Goal: Information Seeking & Learning: Learn about a topic

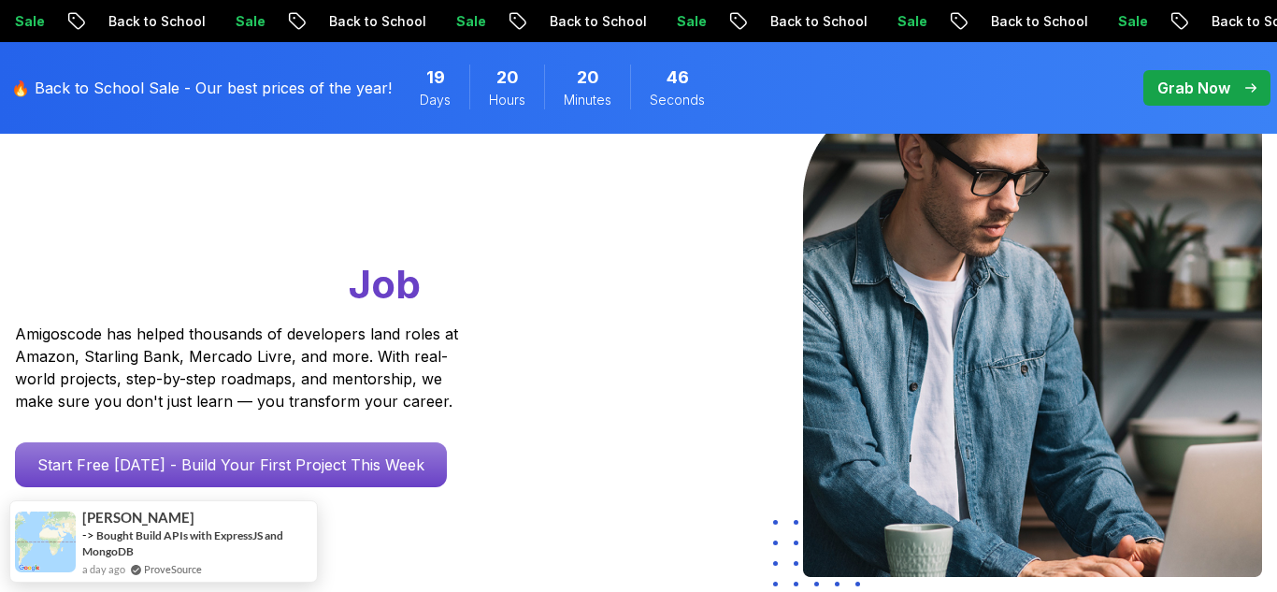
scroll to position [258, 0]
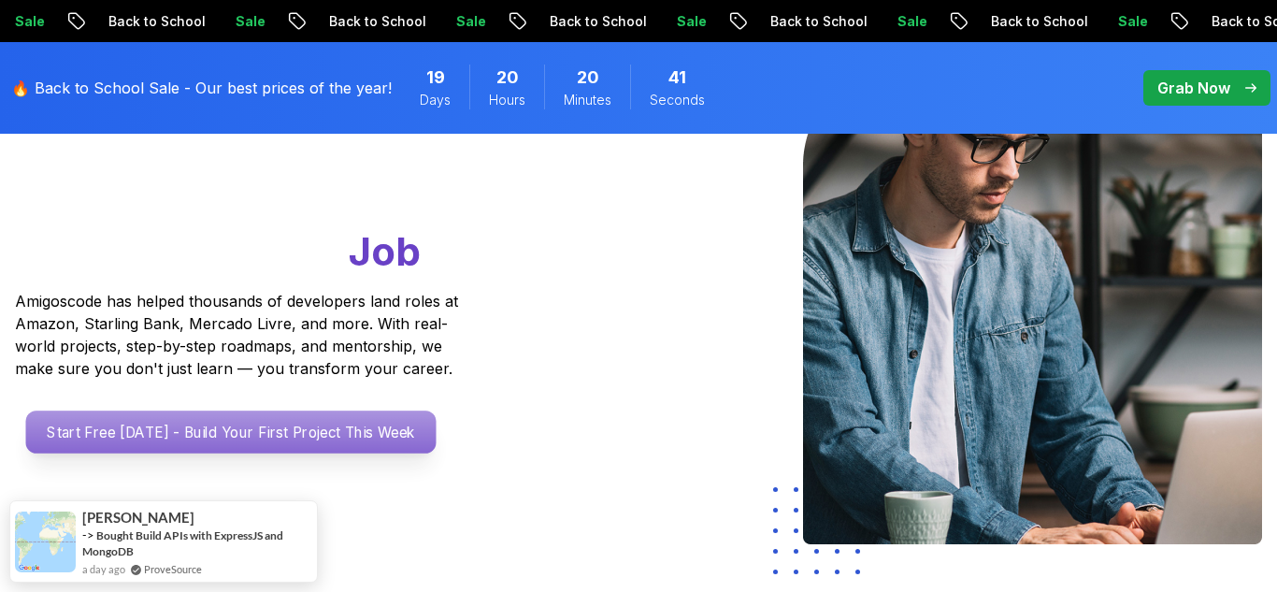
click at [264, 445] on p "Start Free [DATE] - Build Your First Project This Week" at bounding box center [231, 431] width 410 height 43
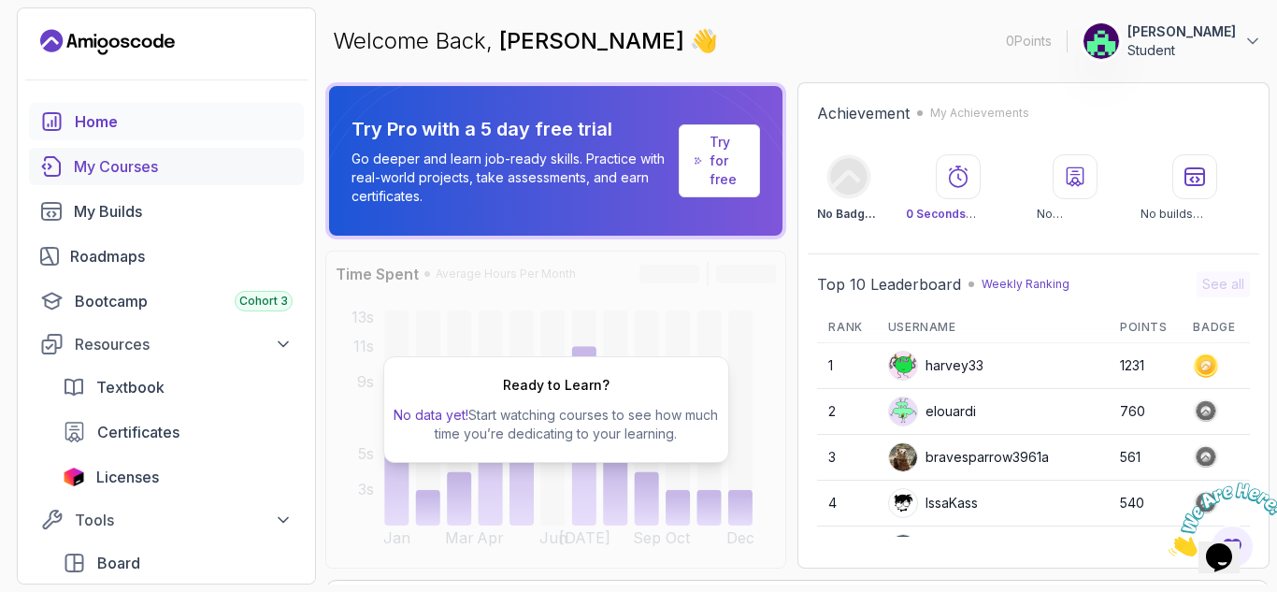
click at [130, 170] on div "My Courses" at bounding box center [183, 166] width 219 height 22
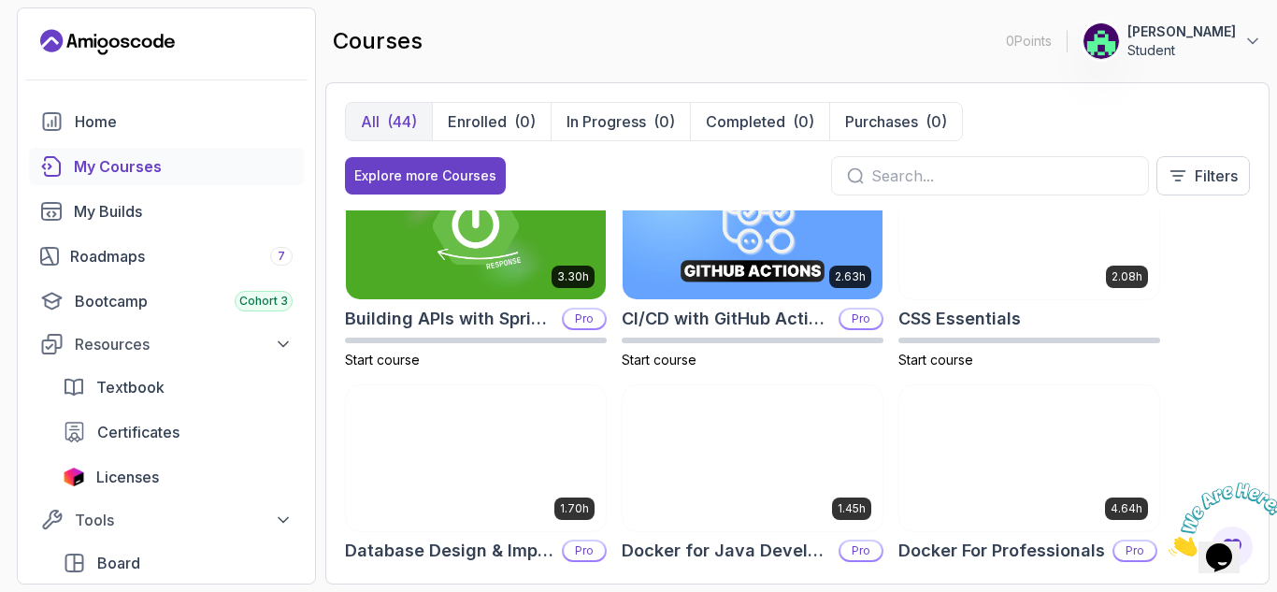
scroll to position [309, 0]
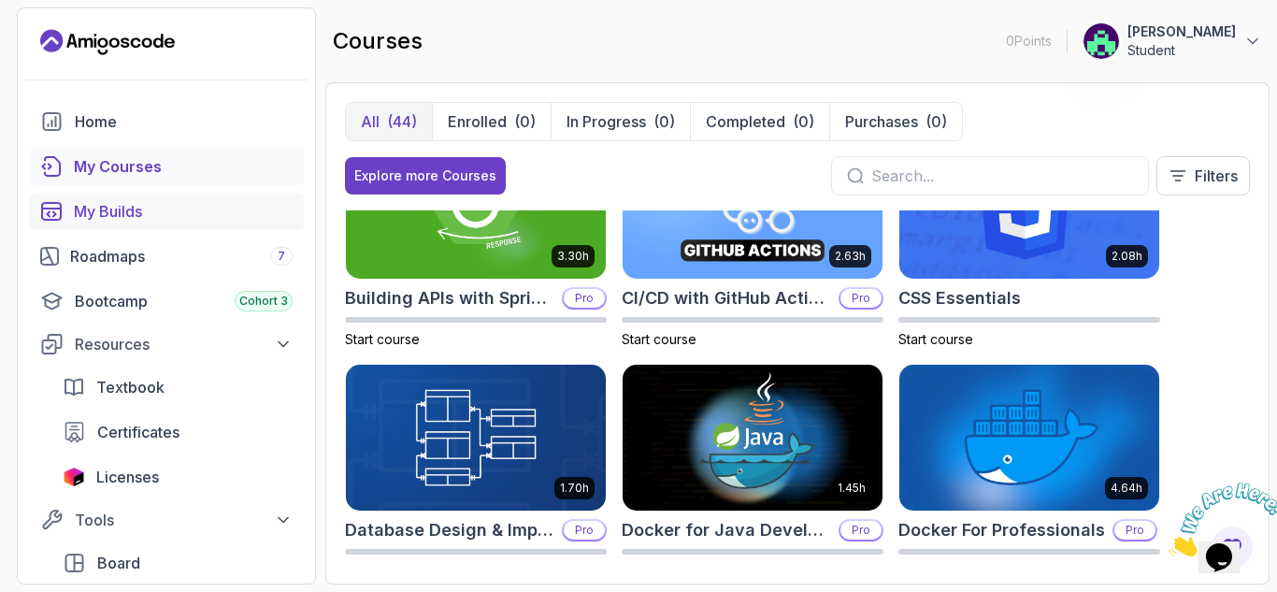
click at [123, 213] on div "My Builds" at bounding box center [183, 211] width 219 height 22
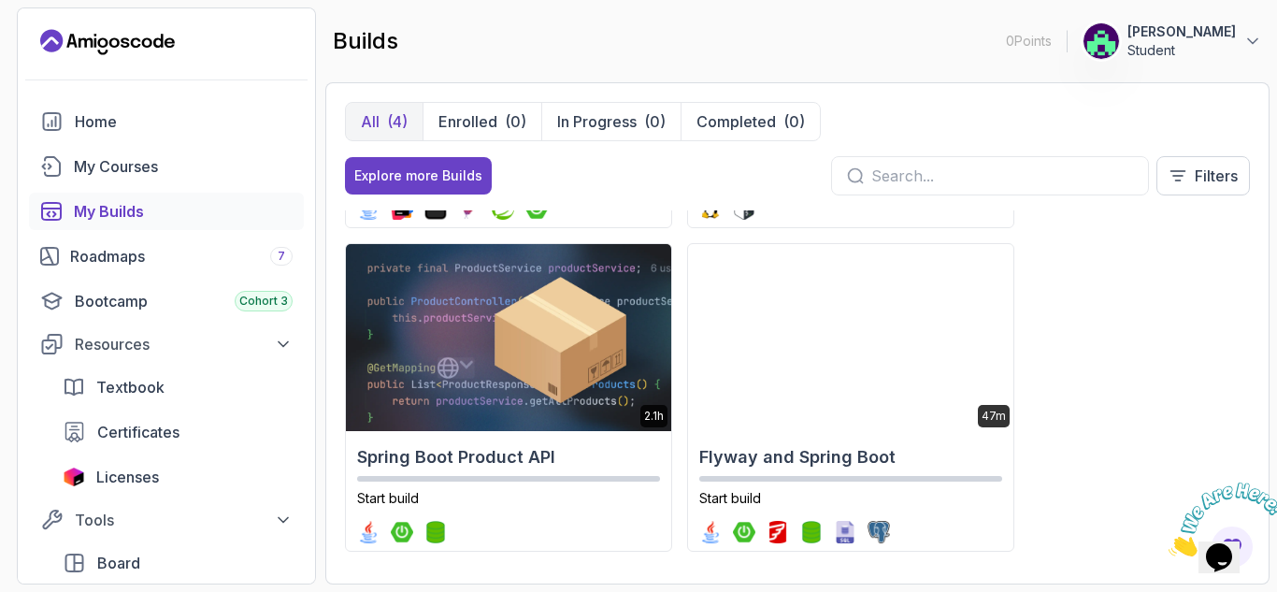
scroll to position [300, 0]
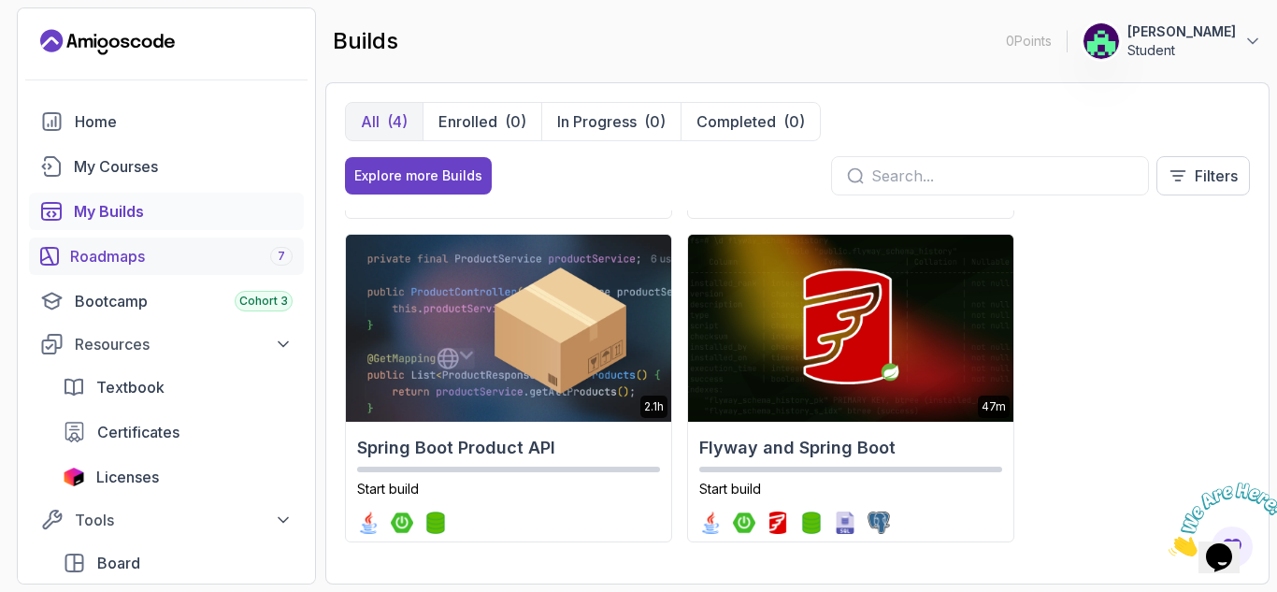
click at [124, 264] on div "Roadmaps 7" at bounding box center [181, 256] width 222 height 22
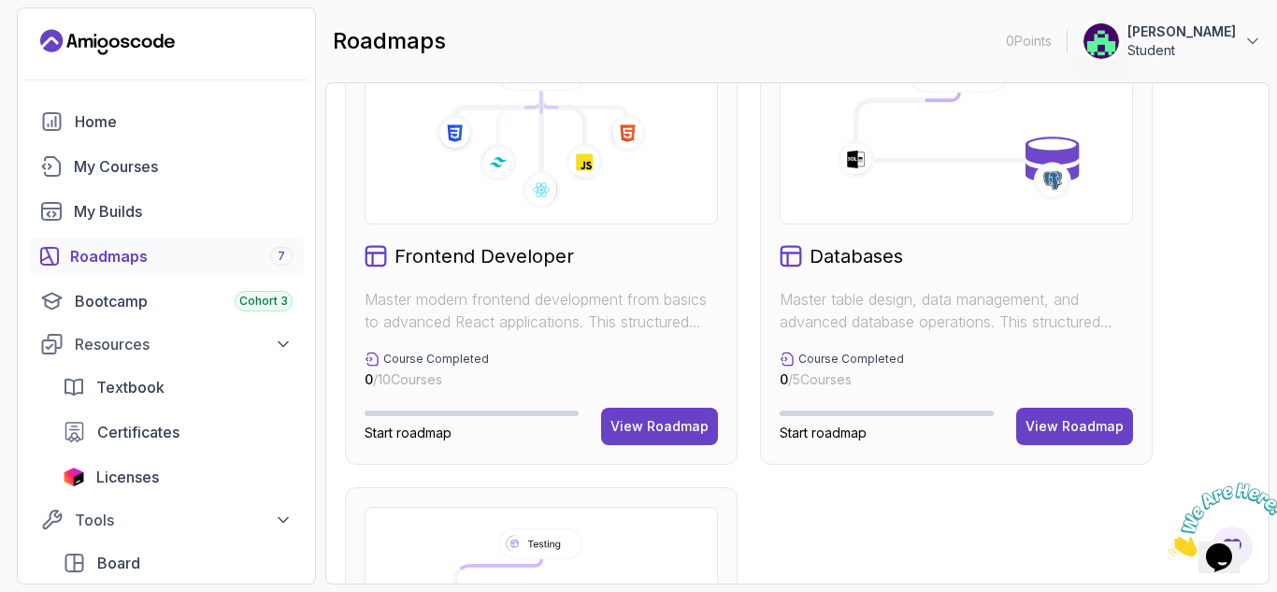
scroll to position [1025, 0]
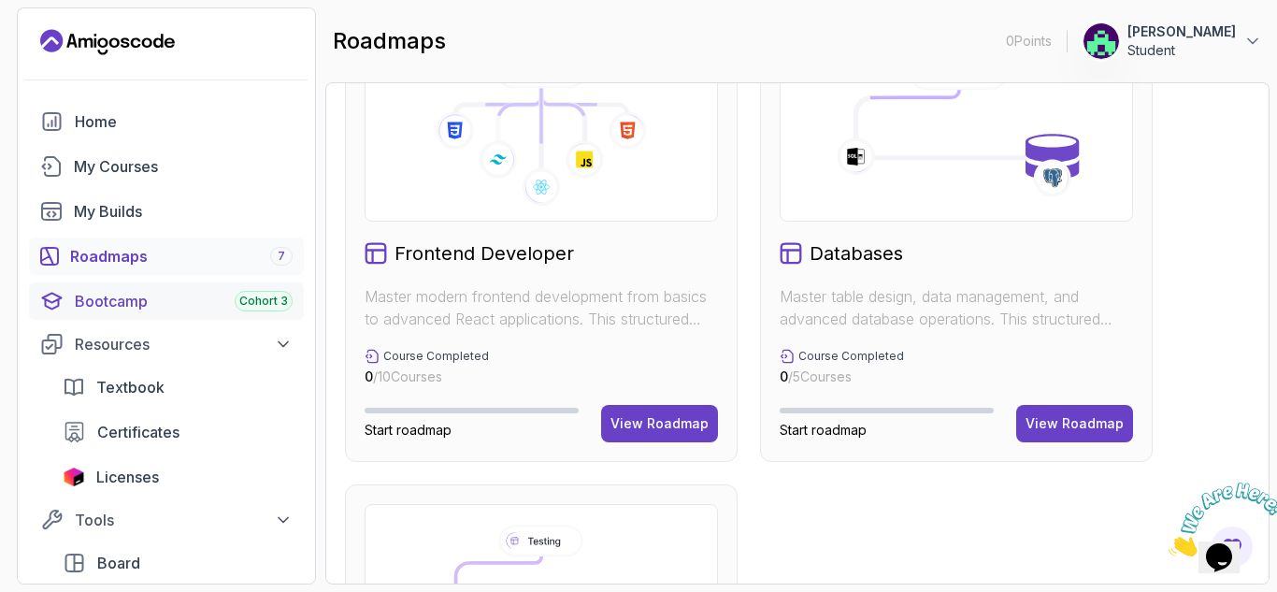
click at [93, 309] on div "Bootcamp Cohort 3" at bounding box center [184, 301] width 218 height 22
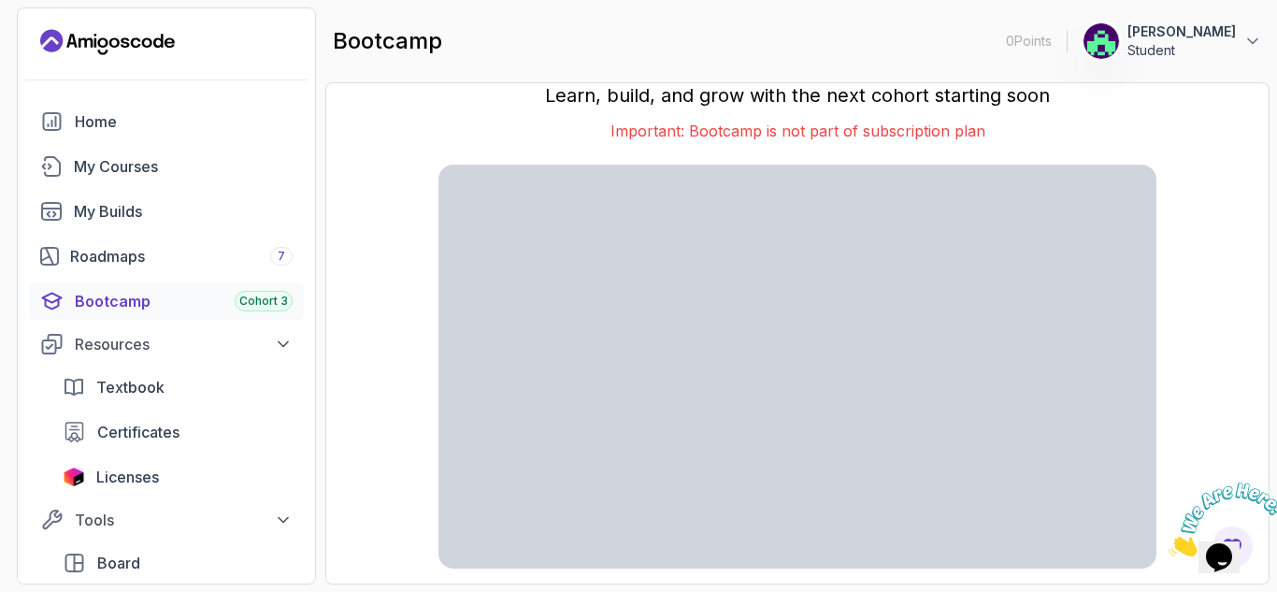
scroll to position [1, 0]
click at [184, 399] on link "Textbook" at bounding box center [177, 386] width 252 height 37
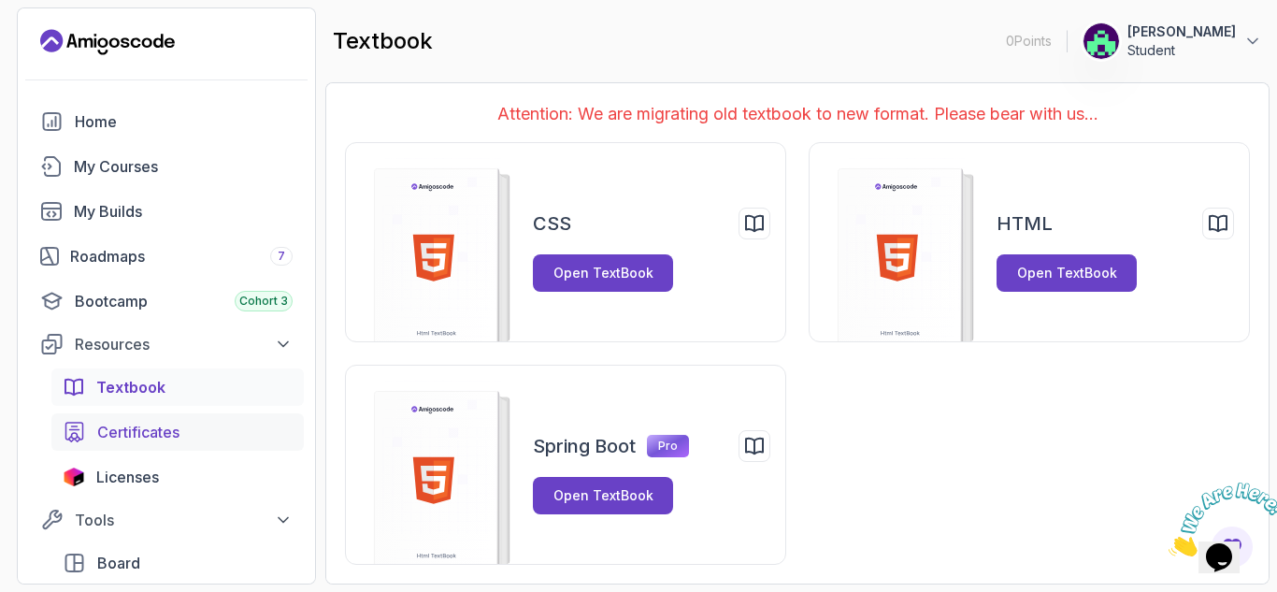
click at [141, 439] on span "Certificates" at bounding box center [138, 432] width 82 height 22
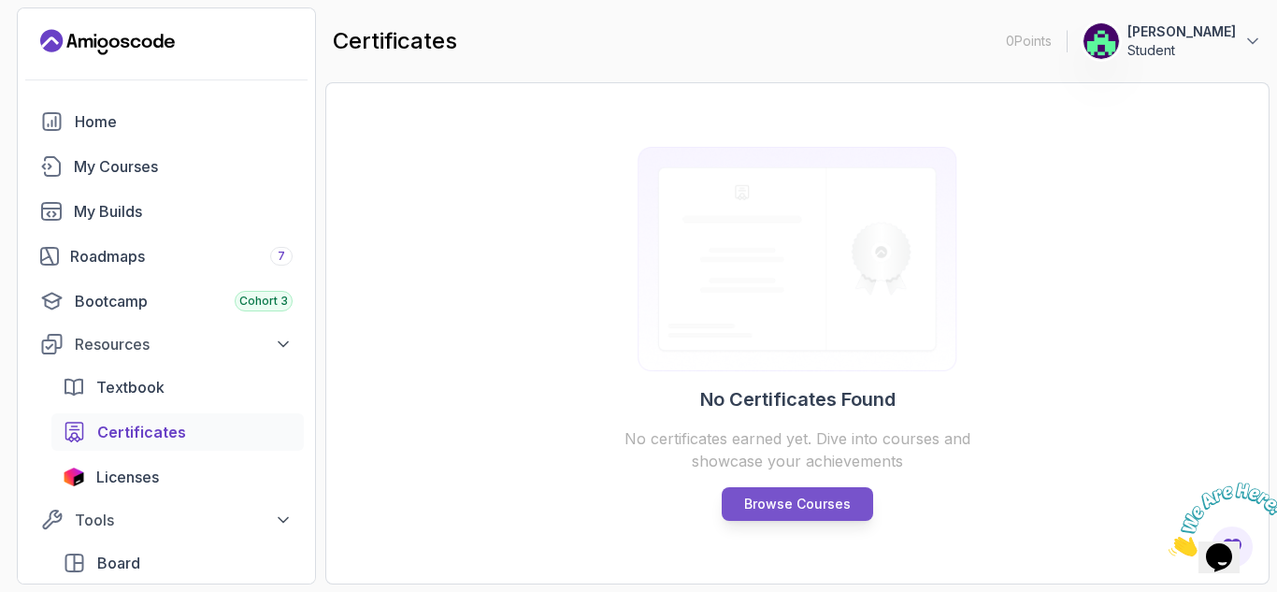
click at [807, 508] on p "Browse Courses" at bounding box center [797, 503] width 107 height 19
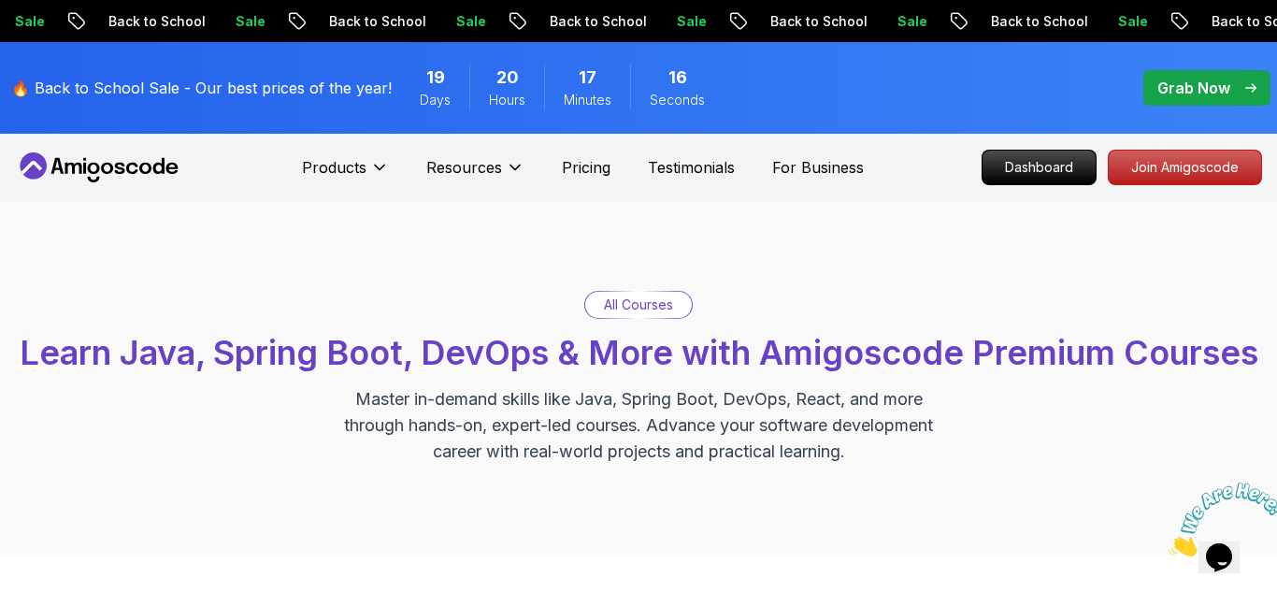
click at [891, 449] on p "Master in-demand skills like Java, Spring Boot, DevOps, React, and more through…" at bounding box center [638, 425] width 628 height 79
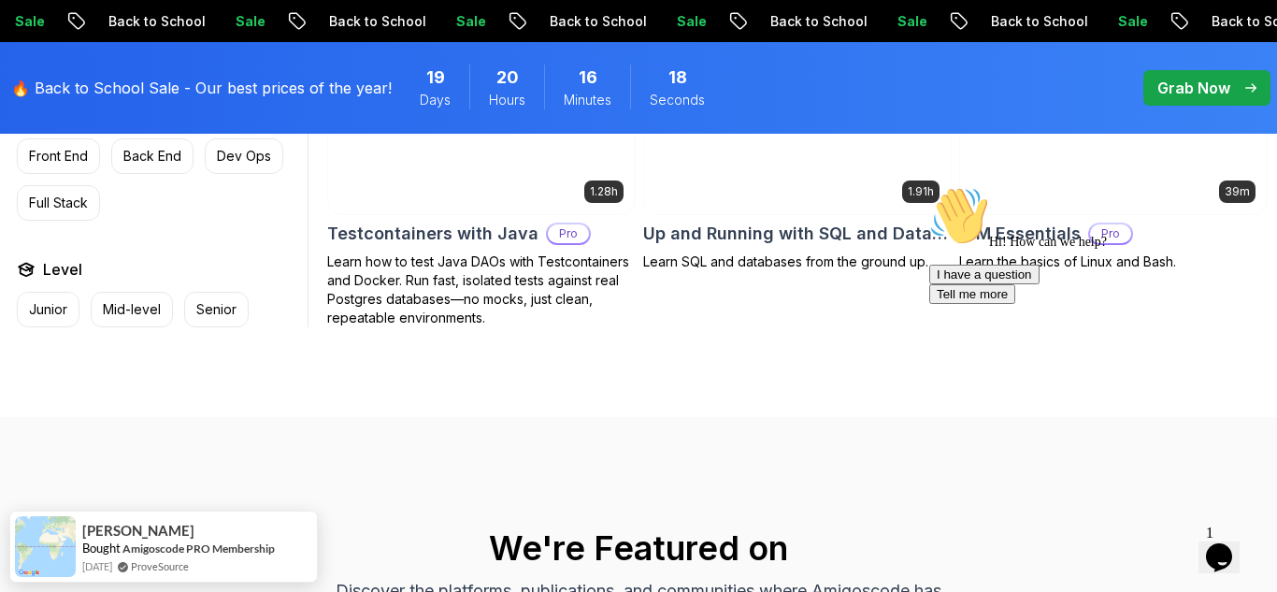
scroll to position [5047, 0]
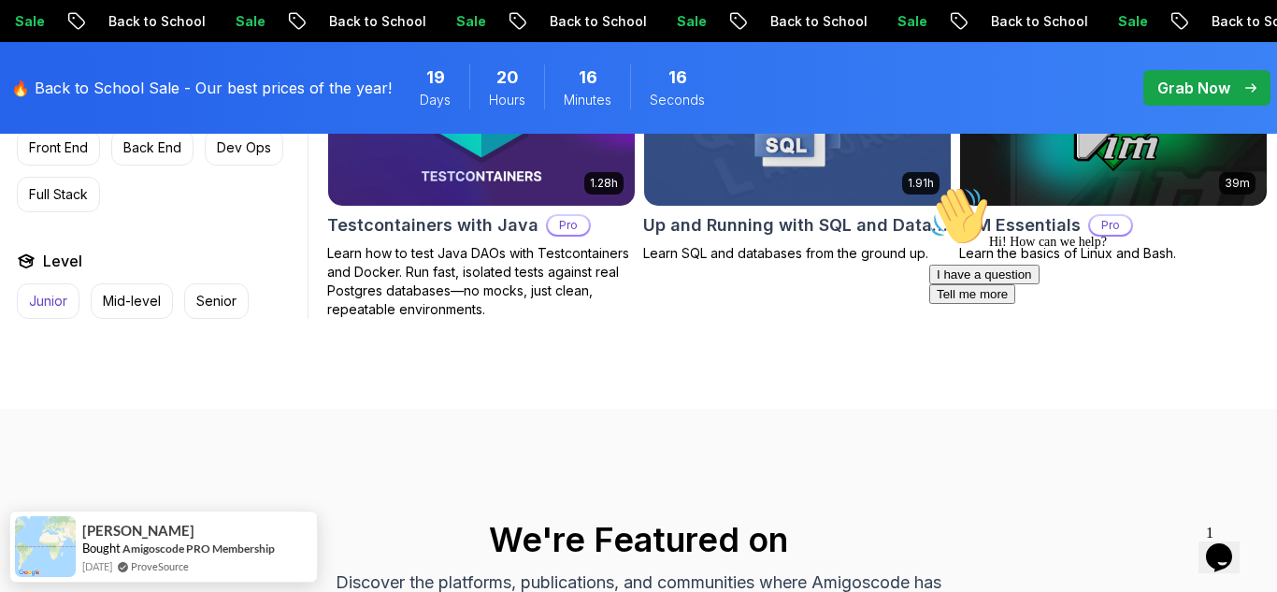
click at [60, 292] on p "Junior" at bounding box center [48, 301] width 38 height 19
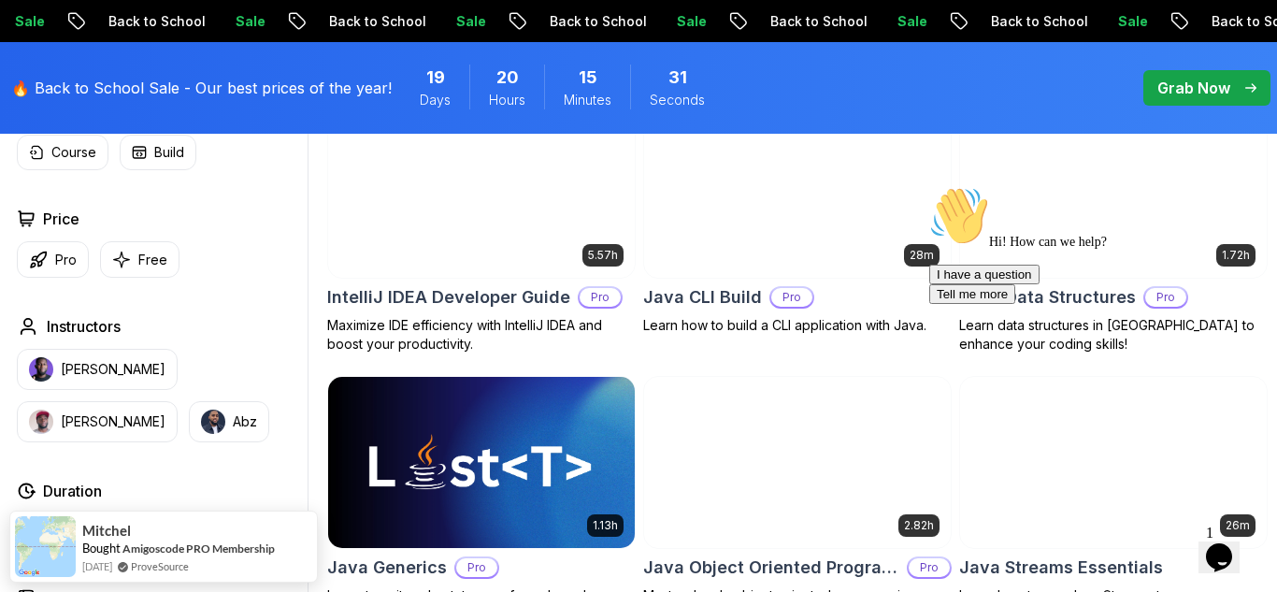
scroll to position [1458, 0]
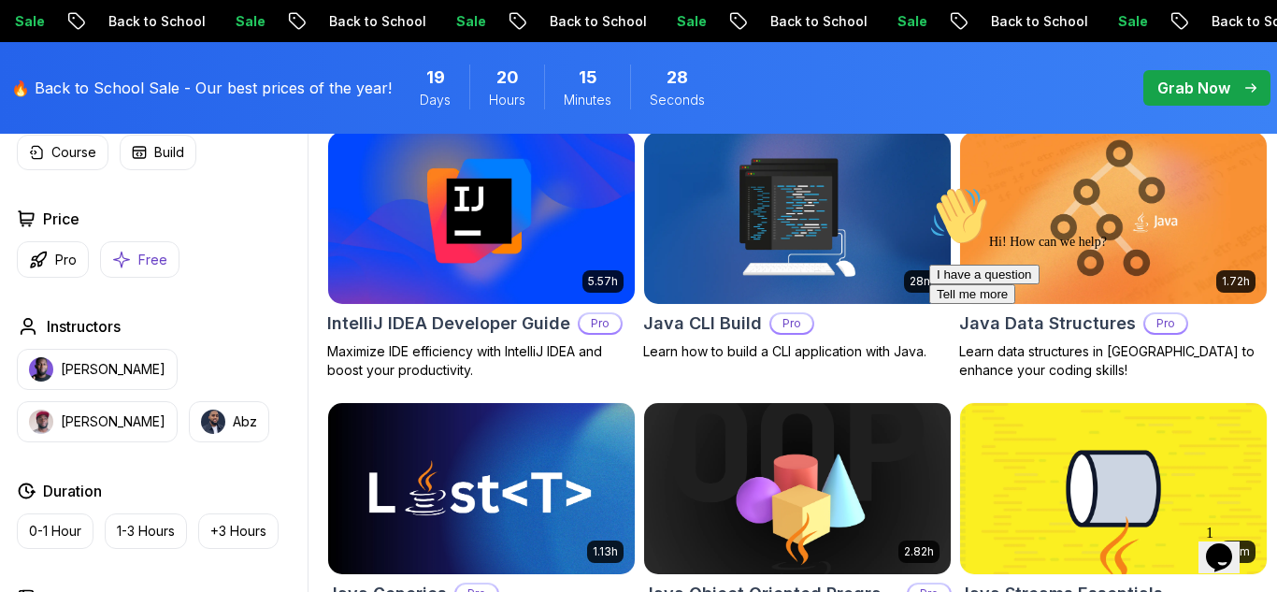
click at [146, 253] on p "Free" at bounding box center [152, 259] width 29 height 19
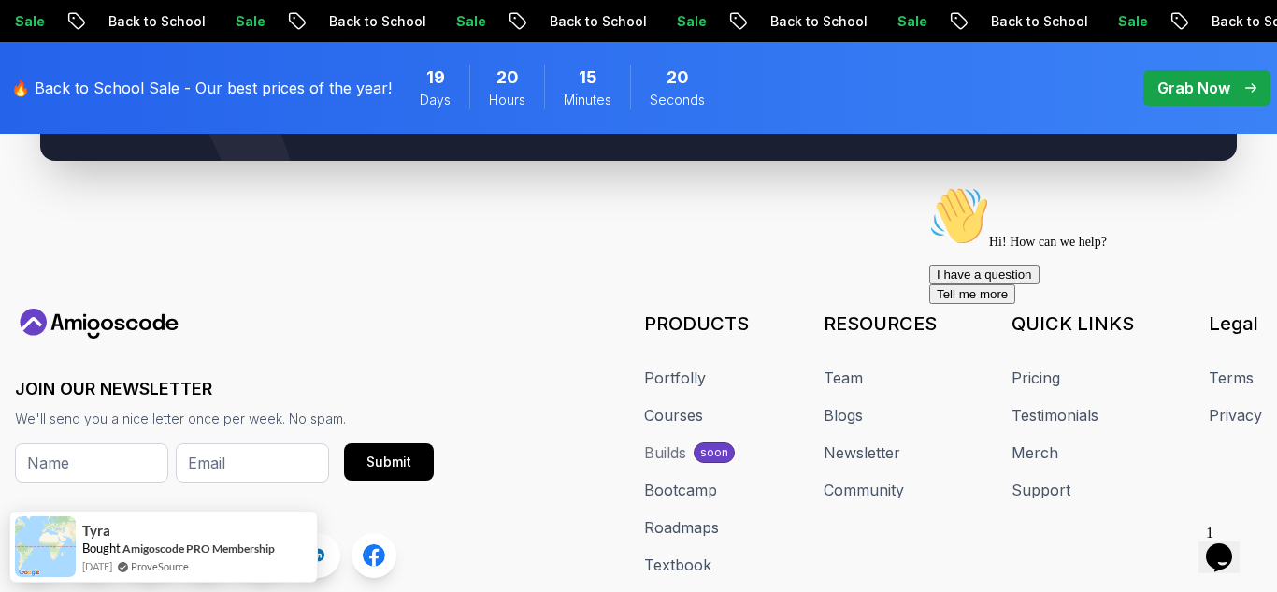
scroll to position [4710, 0]
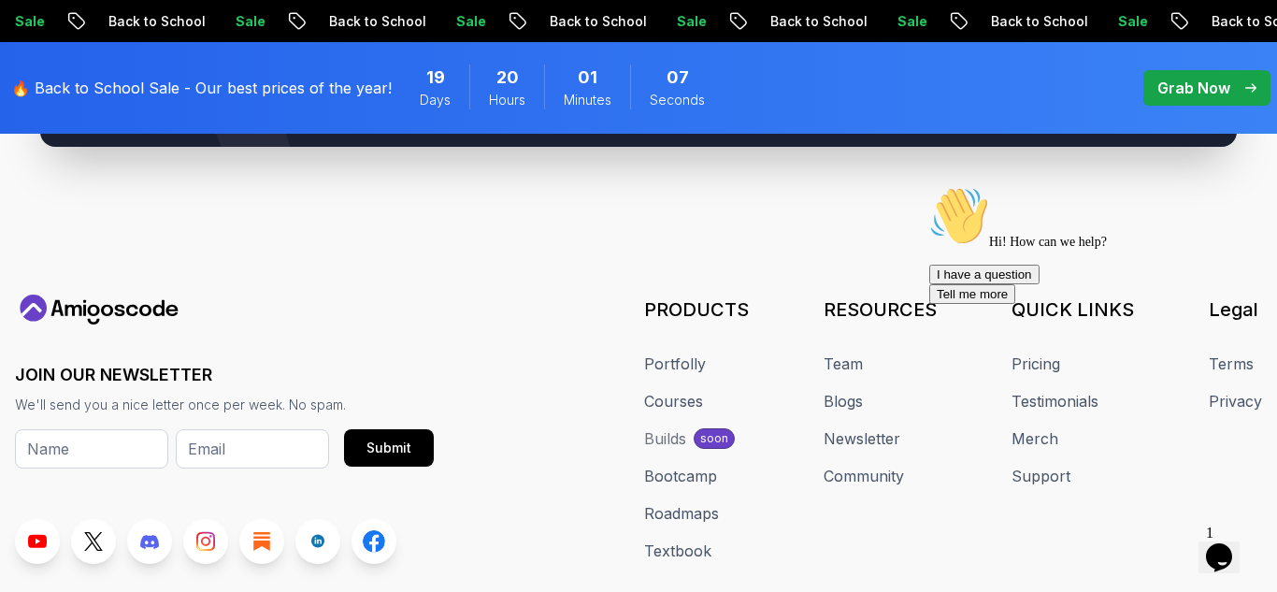
click at [839, 551] on div "RESOURCES Team Blogs Newsletter Community" at bounding box center [879, 428] width 113 height 265
